Goal: Understand process/instructions

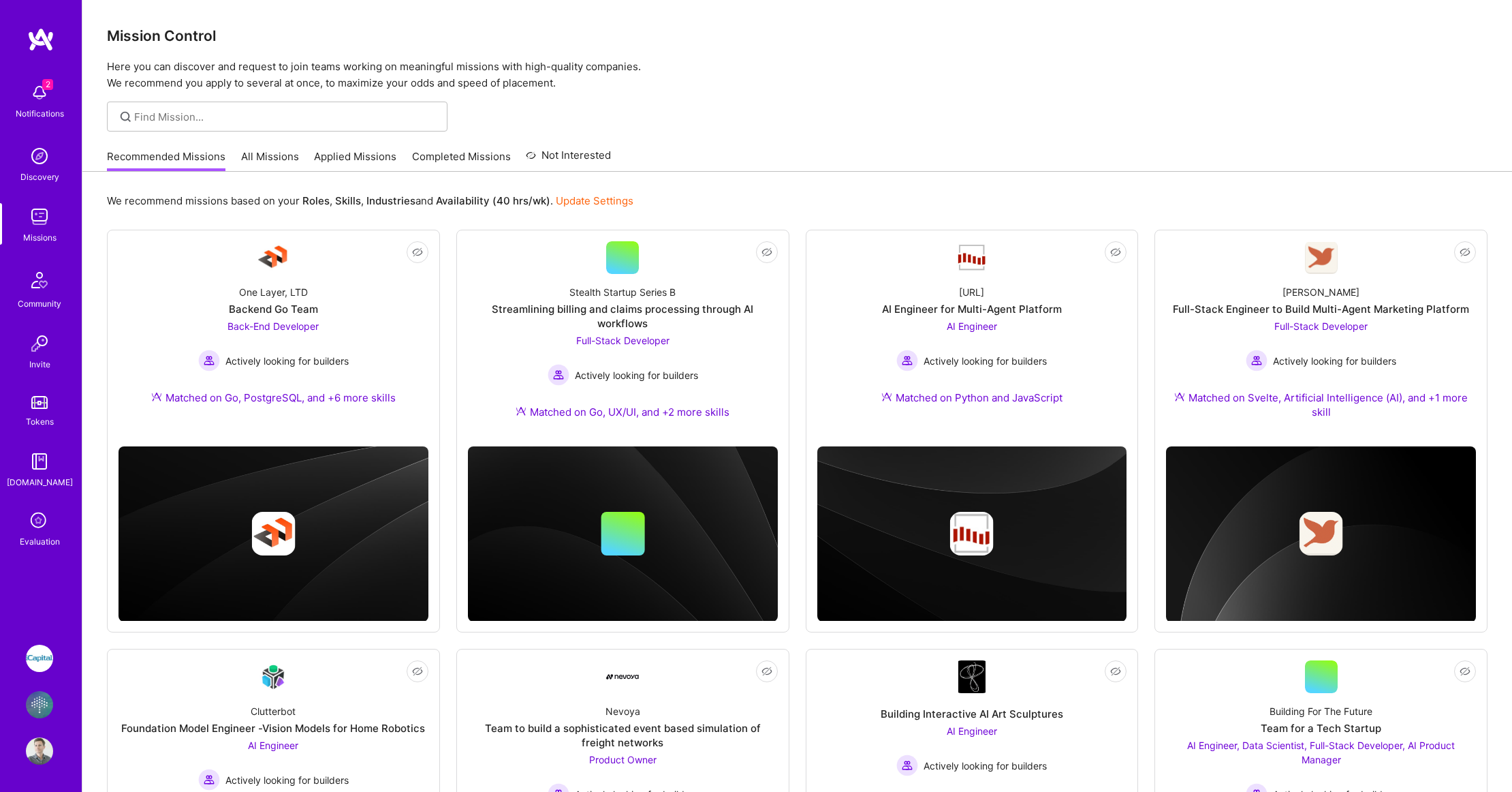
click at [34, 711] on img at bounding box center [39, 704] width 27 height 27
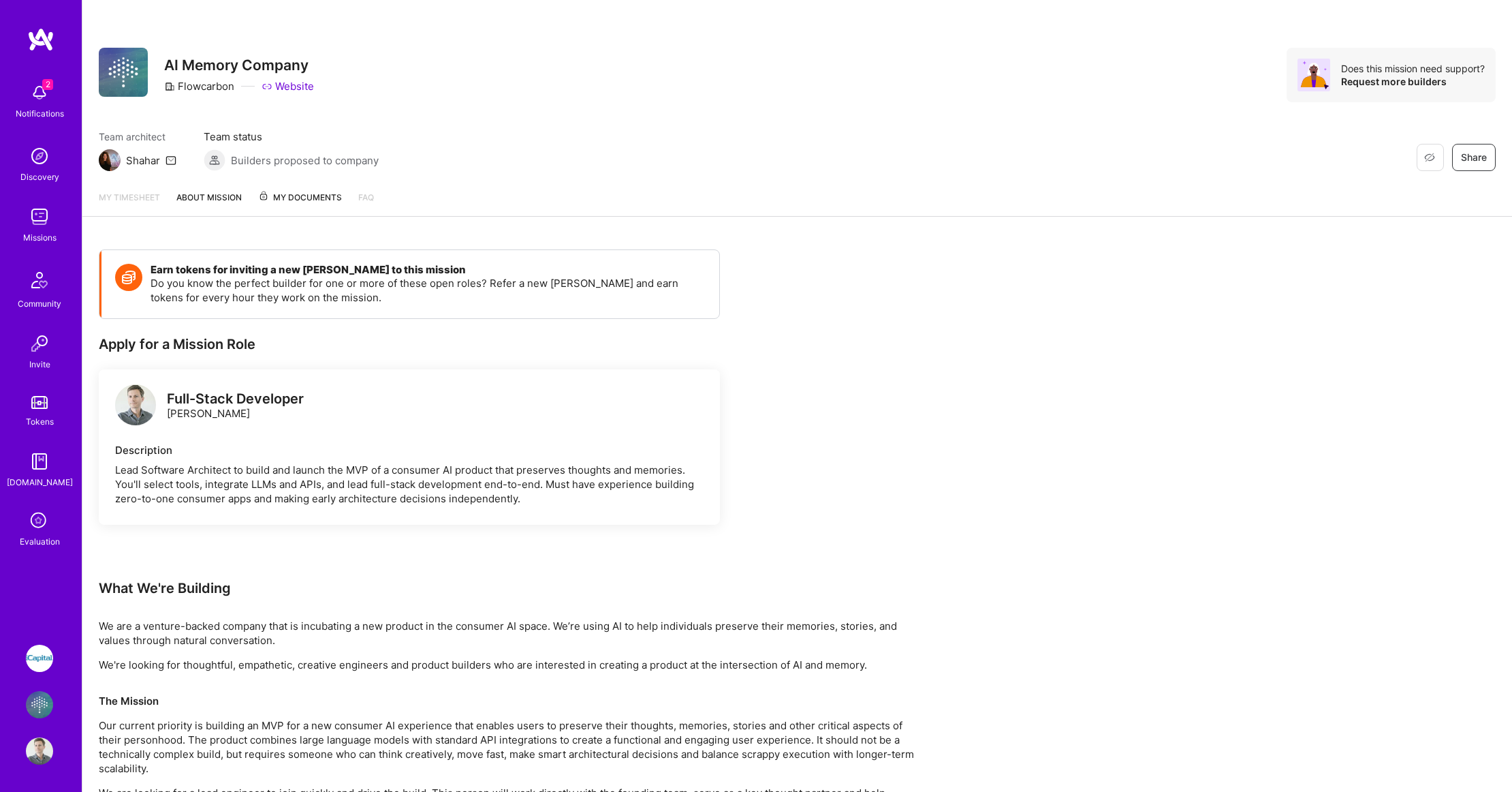
click at [277, 196] on span "My Documents" at bounding box center [300, 198] width 84 height 15
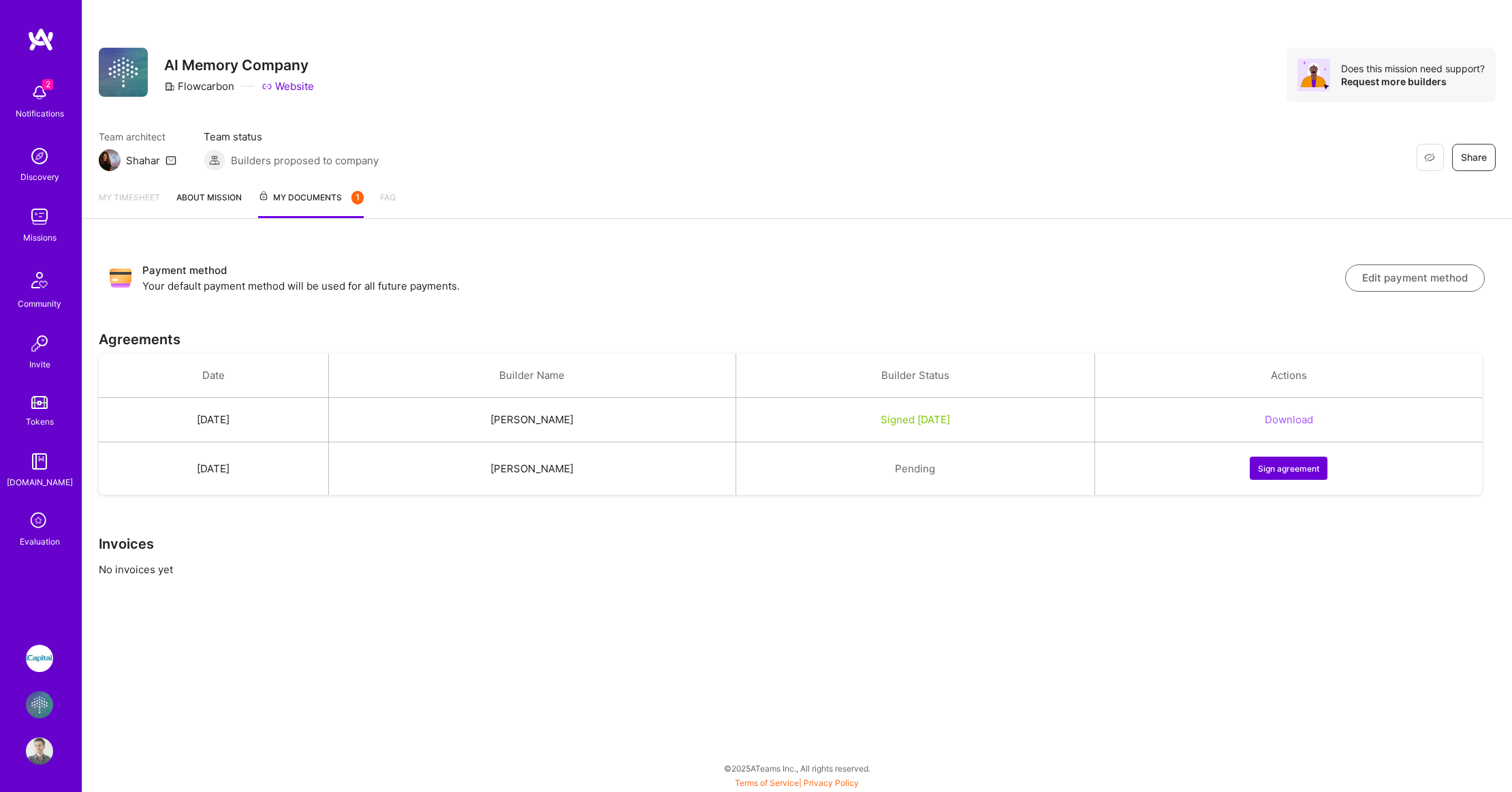
click at [1317, 473] on button "Sign agreement" at bounding box center [1289, 468] width 78 height 23
click at [213, 201] on link "About Mission" at bounding box center [209, 204] width 66 height 28
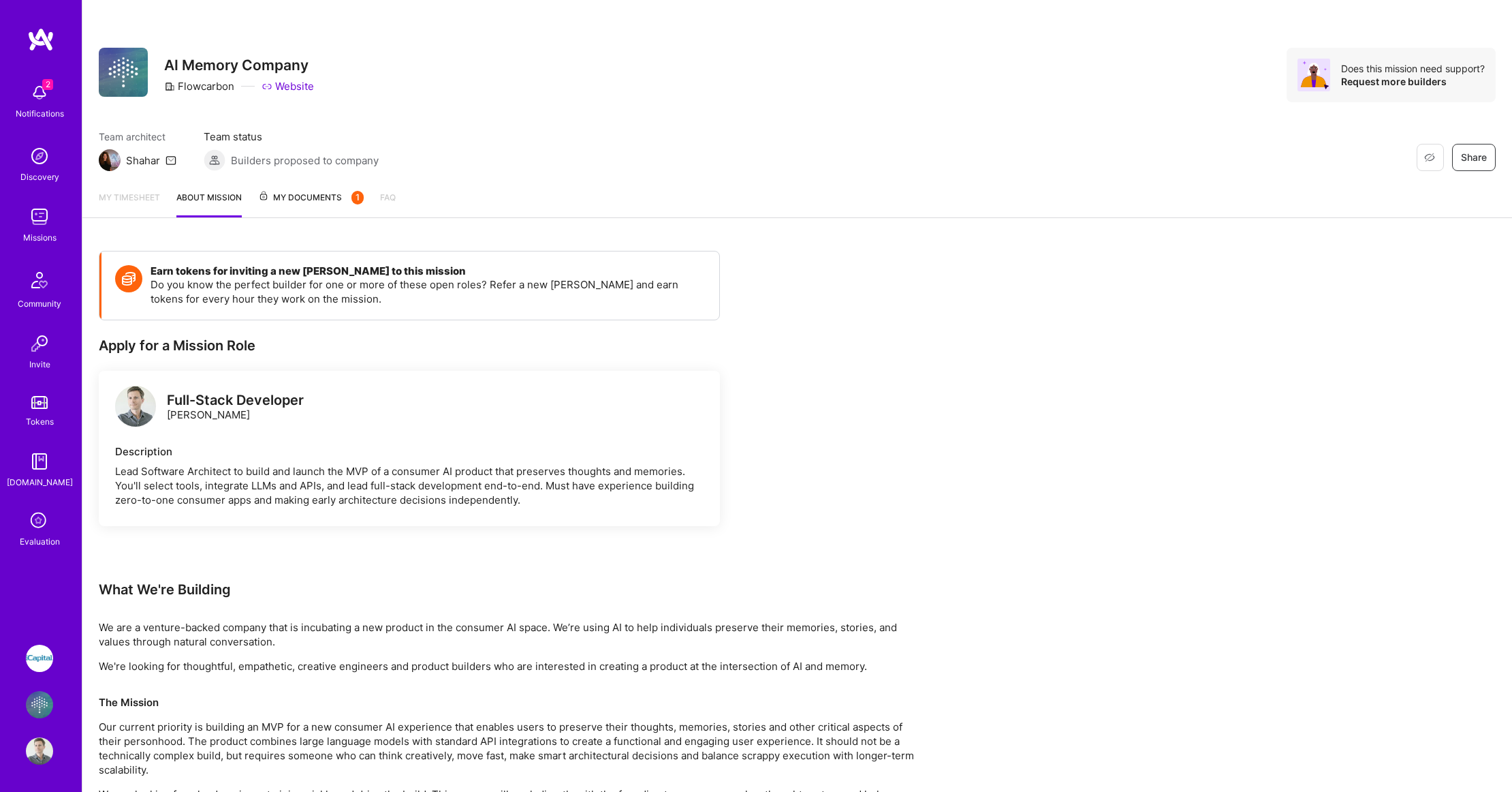
click at [32, 90] on img at bounding box center [39, 92] width 27 height 27
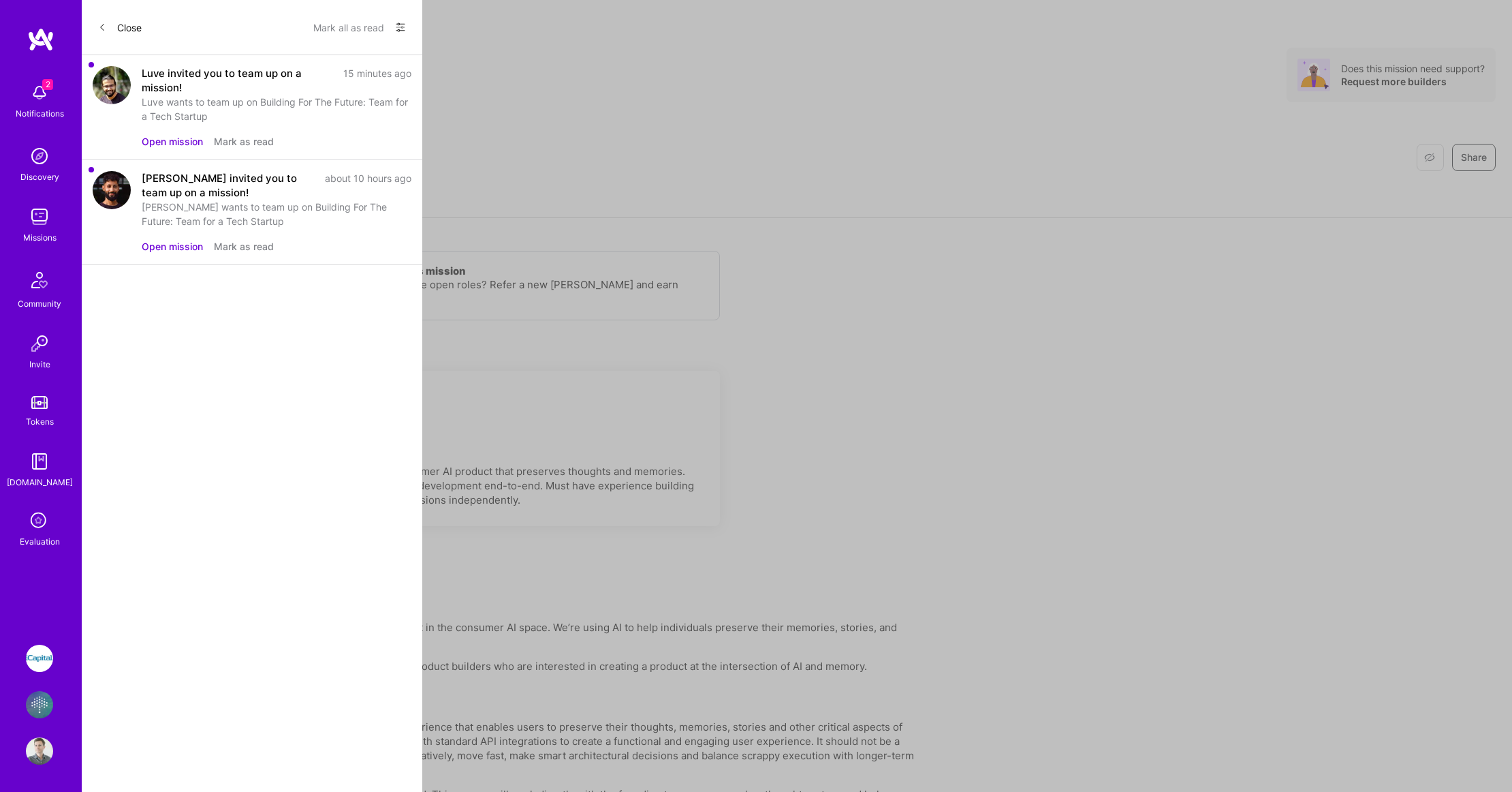
click at [572, 118] on div "2 2 Notifications Discovery Missions Community Invite Tokens [DOMAIN_NAME] Eval…" at bounding box center [756, 622] width 1512 height 1244
